Goal: Information Seeking & Learning: Learn about a topic

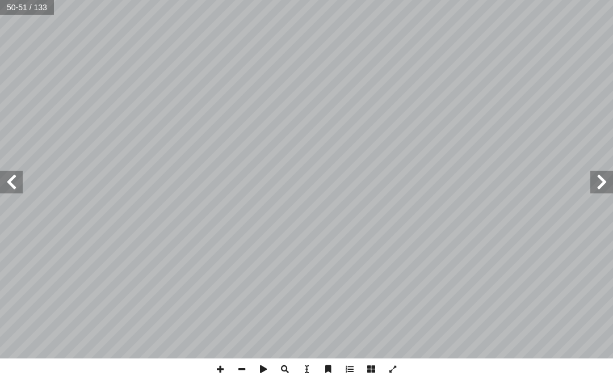
click at [606, 183] on span at bounding box center [602, 182] width 23 height 23
click at [610, 179] on span at bounding box center [602, 182] width 23 height 23
click at [18, 182] on span at bounding box center [11, 182] width 23 height 23
click at [17, 180] on span at bounding box center [11, 182] width 23 height 23
click at [601, 192] on span at bounding box center [602, 182] width 23 height 23
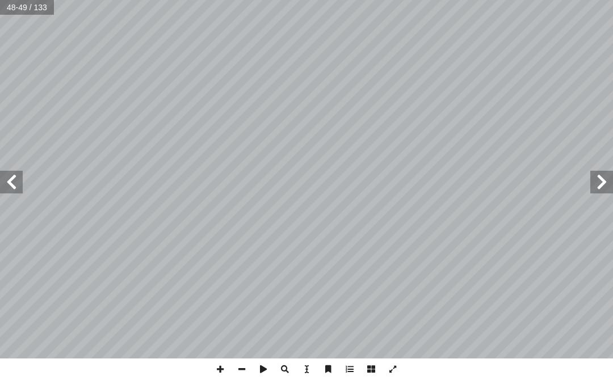
click at [20, 178] on span at bounding box center [11, 182] width 23 height 23
click at [597, 189] on span at bounding box center [602, 182] width 23 height 23
click at [8, 187] on span at bounding box center [11, 182] width 23 height 23
click at [605, 178] on span at bounding box center [602, 182] width 23 height 23
click at [6, 183] on span at bounding box center [11, 182] width 23 height 23
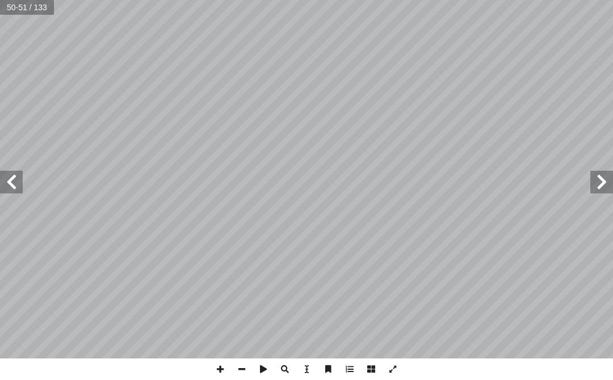
click at [608, 180] on span at bounding box center [602, 182] width 23 height 23
click at [594, 183] on span at bounding box center [602, 182] width 23 height 23
click at [597, 187] on span at bounding box center [602, 182] width 23 height 23
click at [596, 184] on span at bounding box center [602, 182] width 23 height 23
click at [600, 185] on span at bounding box center [602, 182] width 23 height 23
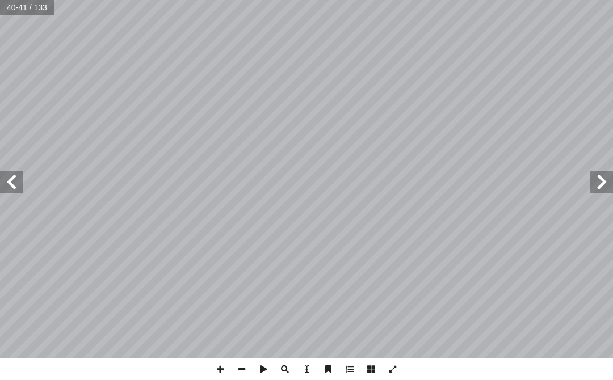
click at [604, 185] on span at bounding box center [602, 182] width 23 height 23
click at [606, 185] on span at bounding box center [602, 182] width 23 height 23
click at [606, 187] on span at bounding box center [602, 182] width 23 height 23
click at [606, 186] on span at bounding box center [602, 182] width 23 height 23
click at [597, 187] on span at bounding box center [602, 182] width 23 height 23
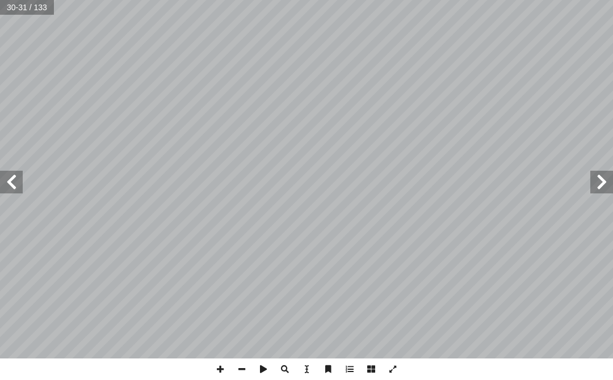
click at [599, 189] on span at bounding box center [602, 182] width 23 height 23
click at [602, 186] on span at bounding box center [602, 182] width 23 height 23
click at [604, 186] on span at bounding box center [602, 182] width 23 height 23
click at [605, 189] on span at bounding box center [602, 182] width 23 height 23
click at [610, 177] on span at bounding box center [602, 182] width 23 height 23
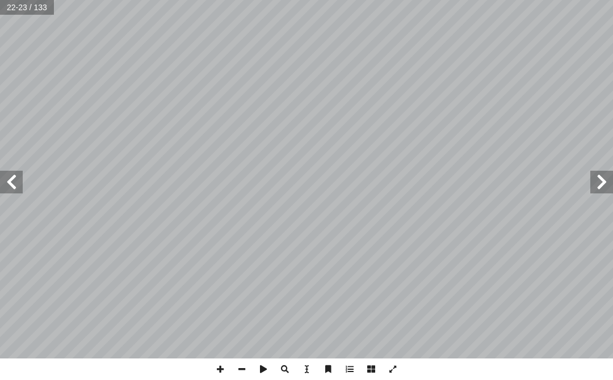
click at [605, 189] on span at bounding box center [602, 182] width 23 height 23
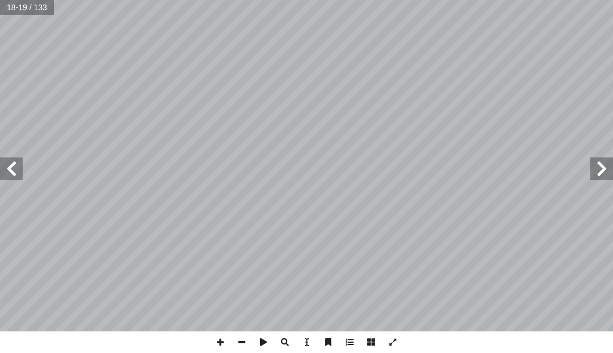
click at [608, 160] on span at bounding box center [602, 168] width 23 height 23
click at [605, 170] on span at bounding box center [602, 168] width 23 height 23
click at [18, 177] on span at bounding box center [11, 168] width 23 height 23
click at [10, 169] on span at bounding box center [11, 168] width 23 height 23
click at [12, 168] on span at bounding box center [11, 168] width 23 height 23
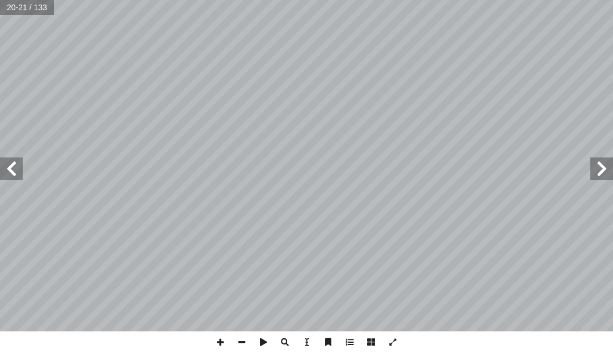
click at [22, 168] on span at bounding box center [11, 168] width 23 height 23
click at [604, 169] on span at bounding box center [602, 168] width 23 height 23
click at [606, 166] on span at bounding box center [602, 168] width 23 height 23
click at [606, 164] on span at bounding box center [602, 168] width 23 height 23
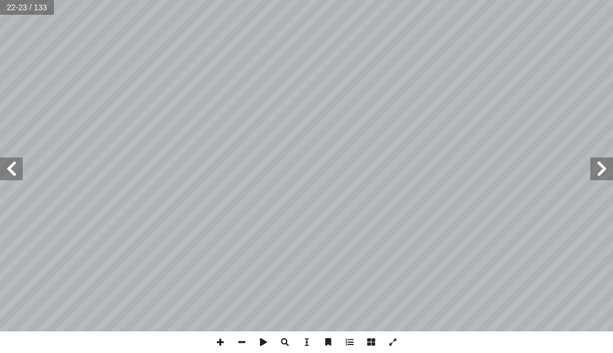
click at [608, 161] on span at bounding box center [602, 168] width 23 height 23
click at [608, 164] on span at bounding box center [602, 168] width 23 height 23
click at [9, 159] on span at bounding box center [11, 168] width 23 height 23
click at [15, 168] on span at bounding box center [11, 168] width 23 height 23
click at [605, 163] on span at bounding box center [602, 168] width 23 height 23
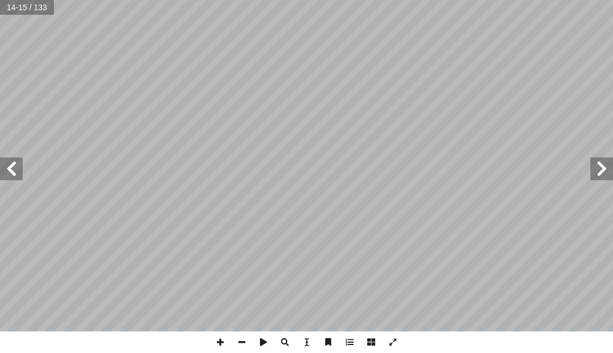
click at [21, 164] on span at bounding box center [11, 168] width 23 height 23
click at [596, 168] on span at bounding box center [602, 168] width 23 height 23
click at [22, 174] on span at bounding box center [11, 168] width 23 height 23
click at [5, 177] on span at bounding box center [11, 168] width 23 height 23
click at [6, 171] on span at bounding box center [11, 168] width 23 height 23
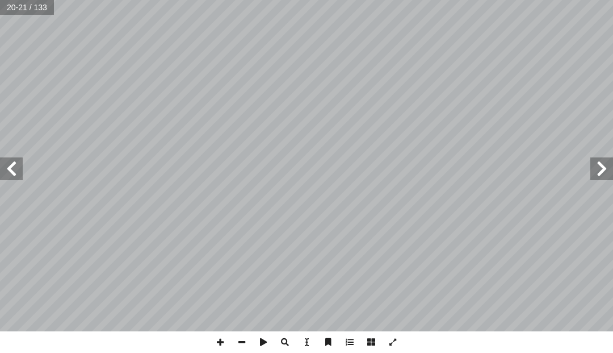
click at [7, 168] on span at bounding box center [11, 168] width 23 height 23
click at [609, 174] on span at bounding box center [602, 168] width 23 height 23
click at [597, 169] on span at bounding box center [602, 168] width 23 height 23
click at [605, 161] on span at bounding box center [602, 168] width 23 height 23
click at [9, 164] on span at bounding box center [11, 168] width 23 height 23
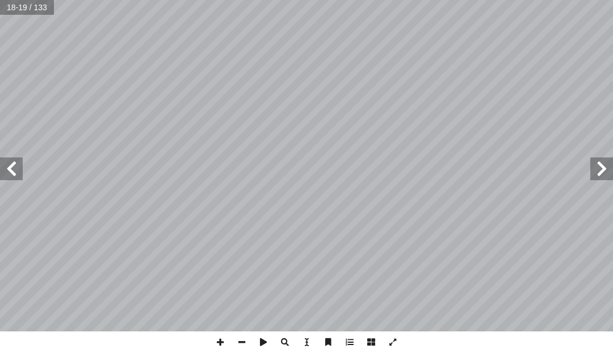
click at [608, 179] on span at bounding box center [602, 168] width 23 height 23
click at [597, 168] on span at bounding box center [602, 168] width 23 height 23
click at [18, 175] on span at bounding box center [11, 168] width 23 height 23
click at [14, 166] on span at bounding box center [11, 168] width 23 height 23
click at [605, 168] on span at bounding box center [602, 168] width 23 height 23
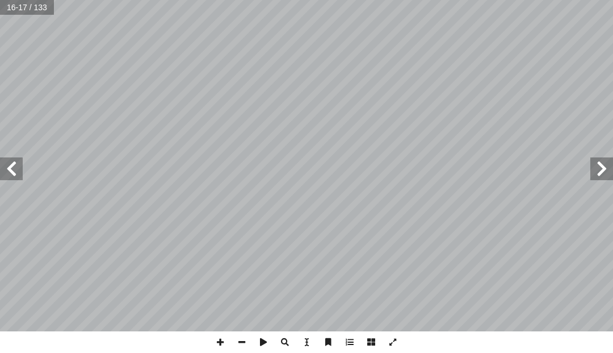
click at [17, 174] on span at bounding box center [11, 168] width 23 height 23
click at [606, 167] on span at bounding box center [602, 168] width 23 height 23
click at [7, 177] on span at bounding box center [11, 168] width 23 height 23
click at [604, 168] on span at bounding box center [602, 168] width 23 height 23
click at [7, 170] on span at bounding box center [11, 168] width 23 height 23
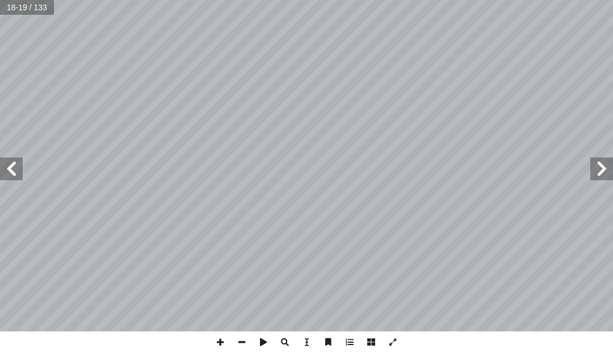
click at [608, 174] on span at bounding box center [602, 168] width 23 height 23
click at [10, 176] on span at bounding box center [11, 168] width 23 height 23
